Goal: Task Accomplishment & Management: Use online tool/utility

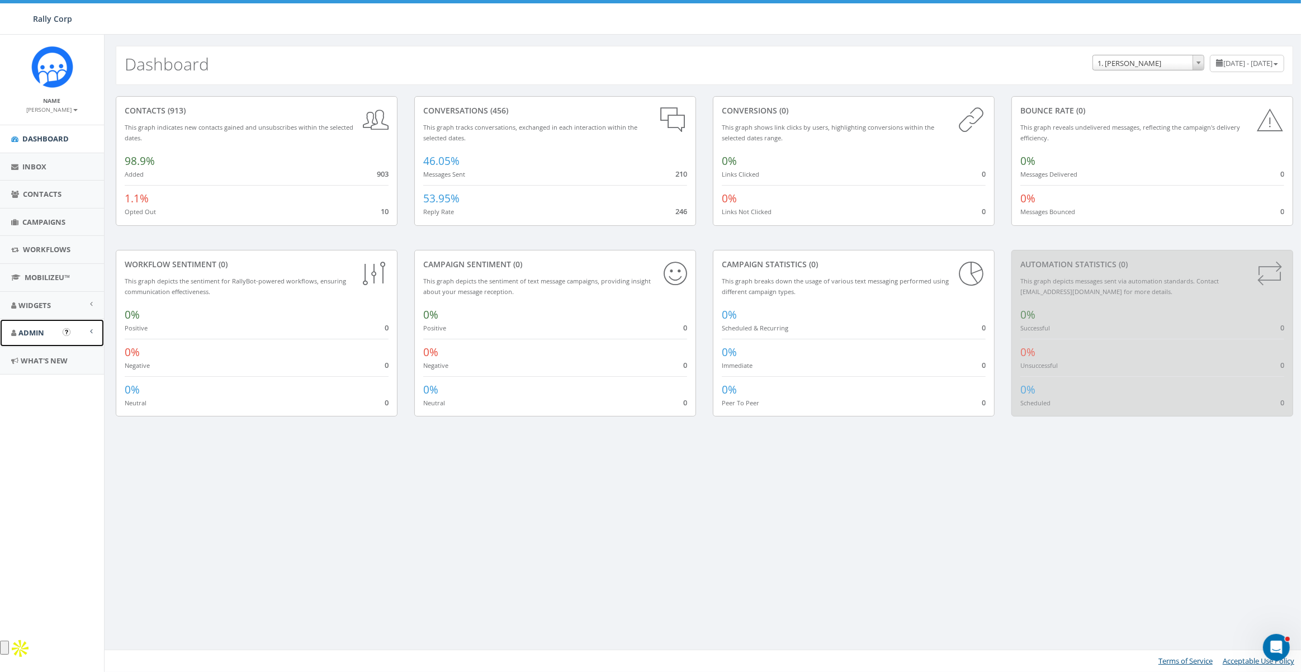
click at [30, 332] on span "Admin" at bounding box center [31, 333] width 26 height 10
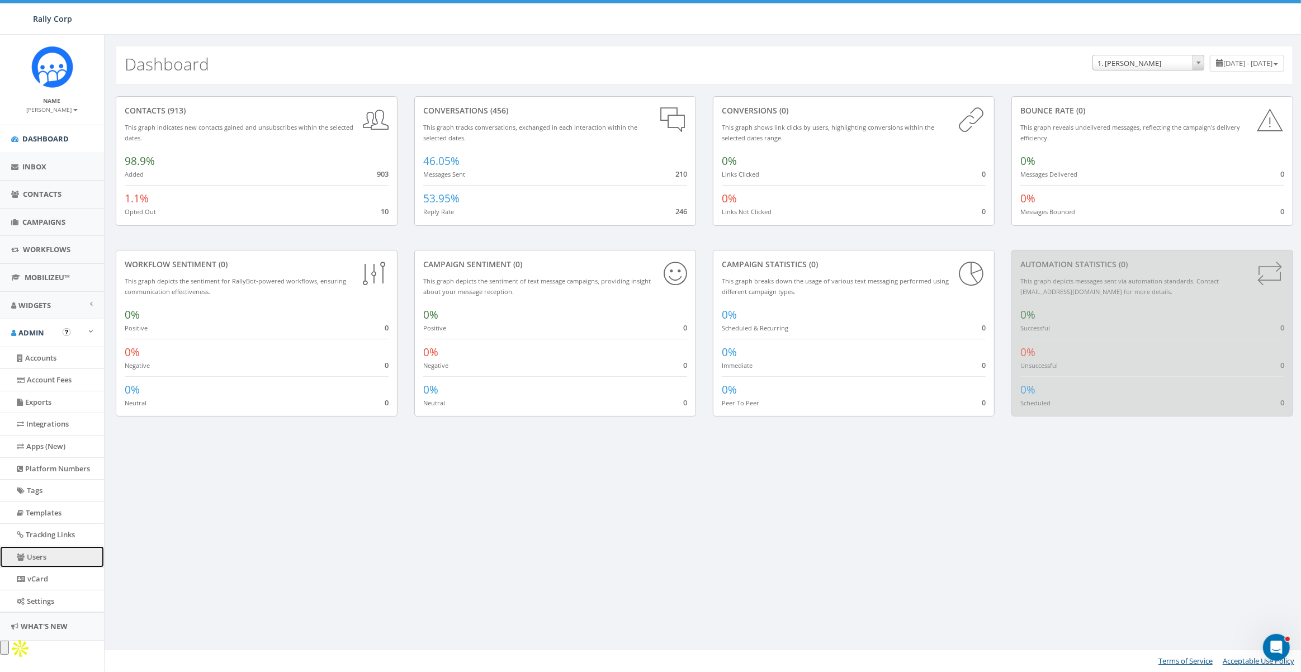
click at [37, 557] on link "Users" at bounding box center [52, 557] width 104 height 22
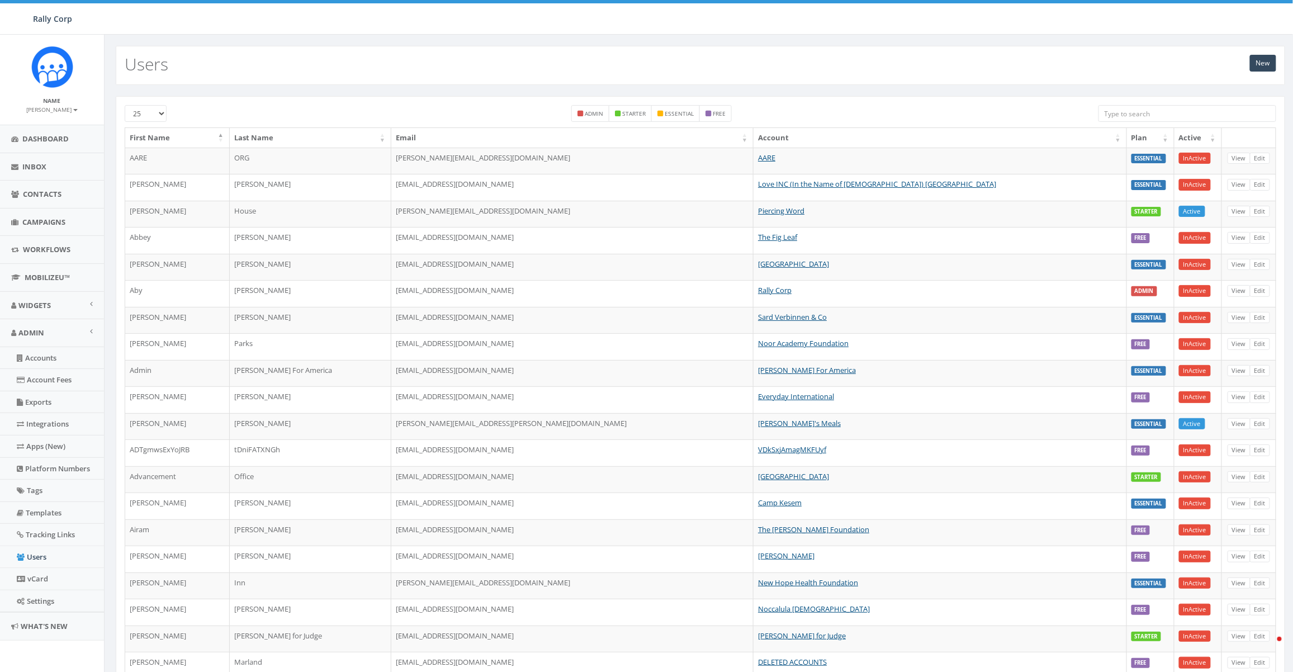
click at [1166, 110] on input "search" at bounding box center [1188, 113] width 178 height 17
click at [1125, 110] on input "search" at bounding box center [1188, 113] width 178 height 17
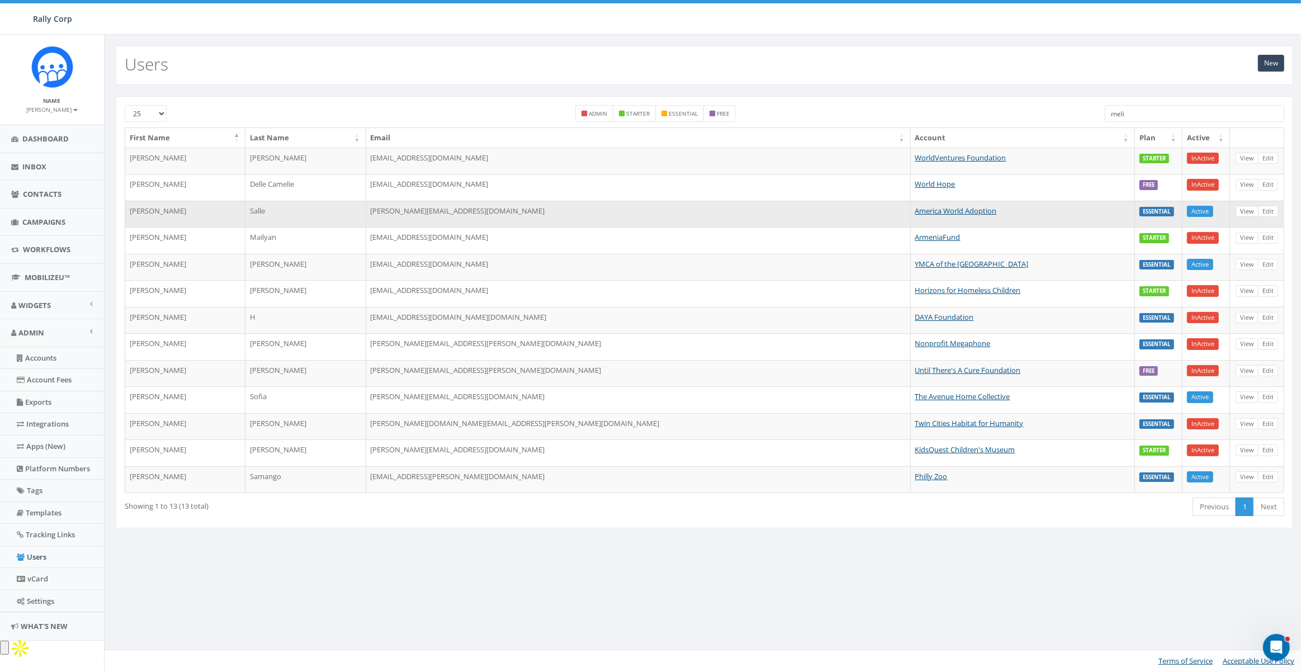
type input "meli"
click at [1249, 210] on link "View" at bounding box center [1247, 212] width 23 height 12
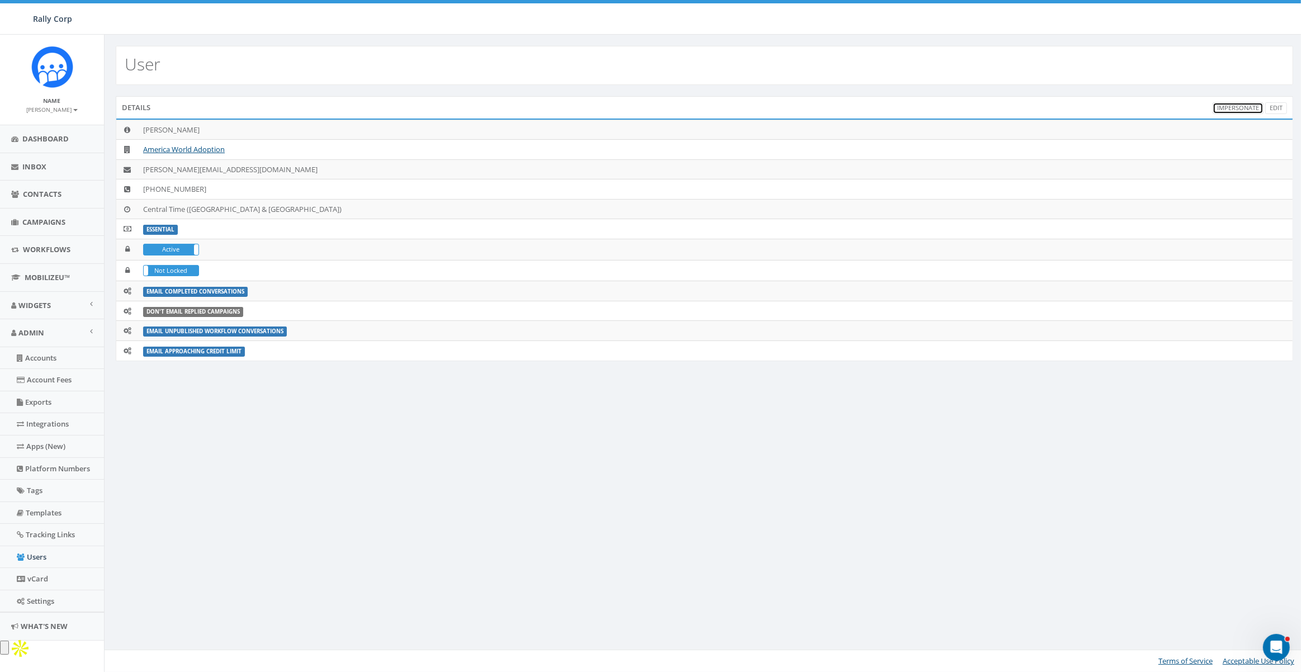
click at [1227, 105] on link "Impersonate" at bounding box center [1238, 108] width 51 height 12
